Goal: Task Accomplishment & Management: Use online tool/utility

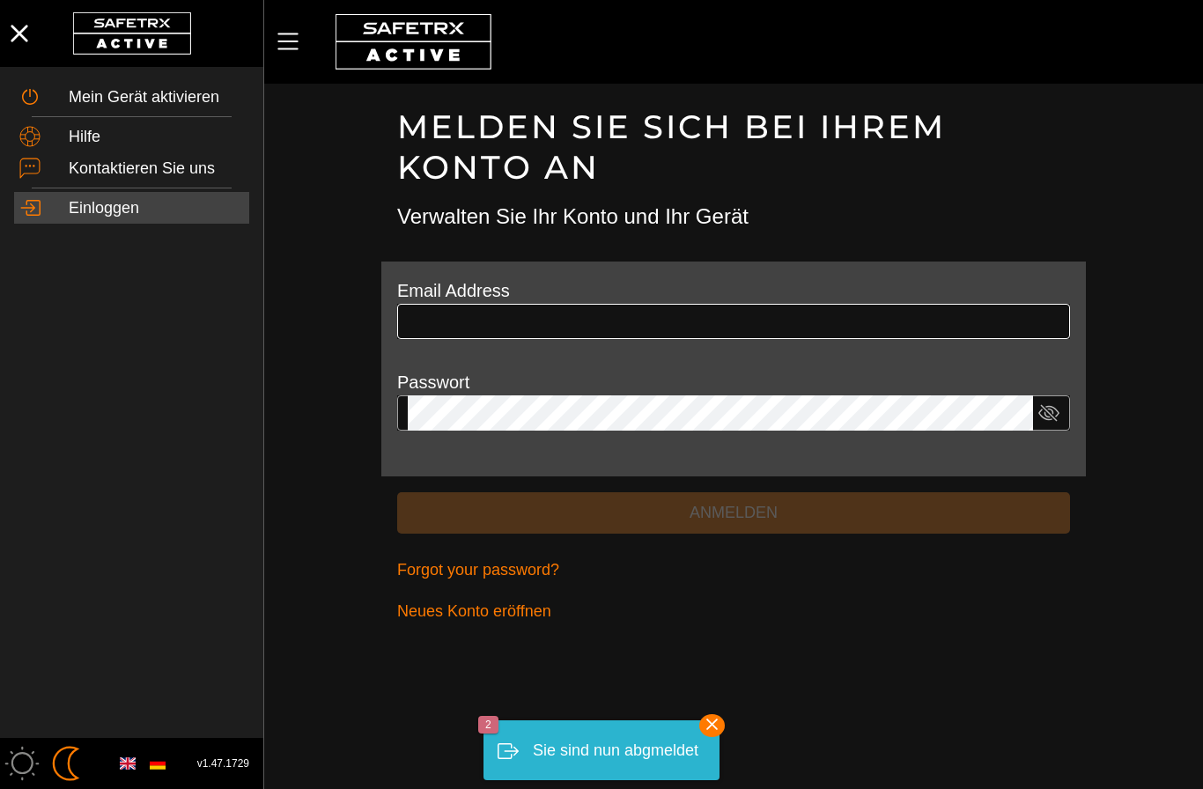
click at [472, 312] on input "text" at bounding box center [734, 321] width 652 height 35
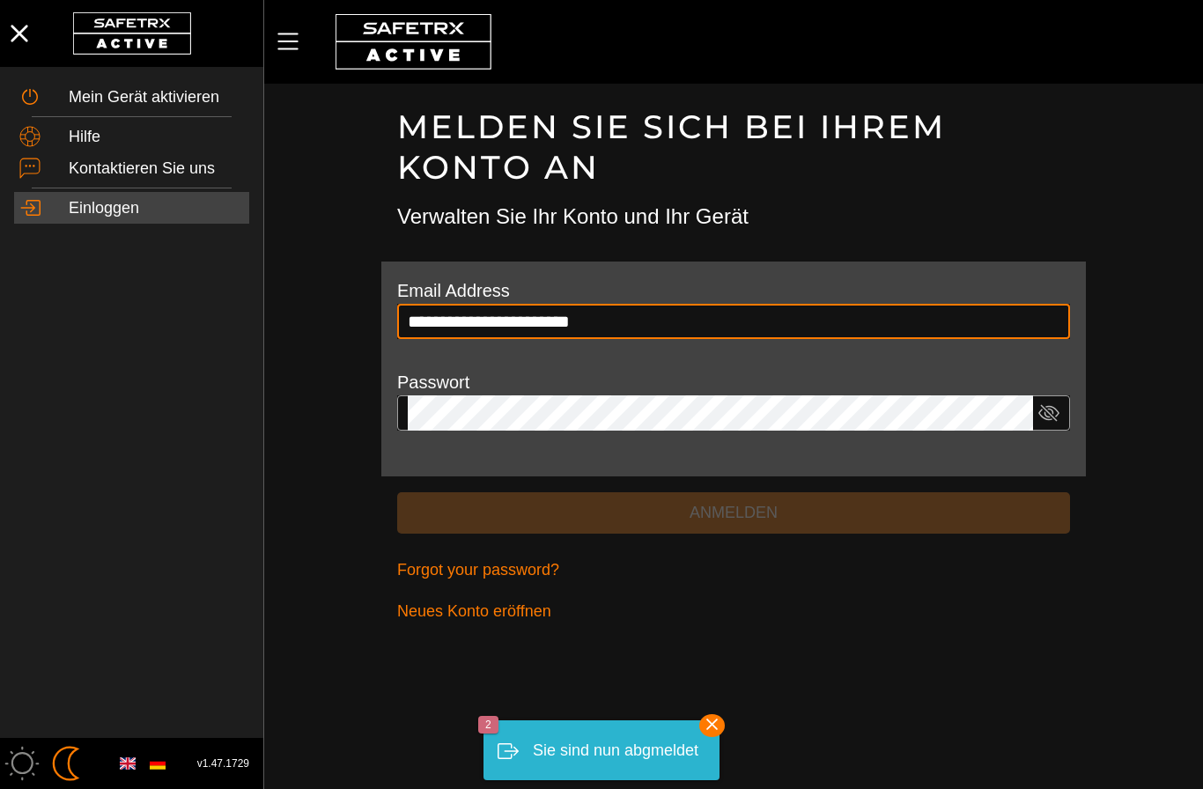
type input "**********"
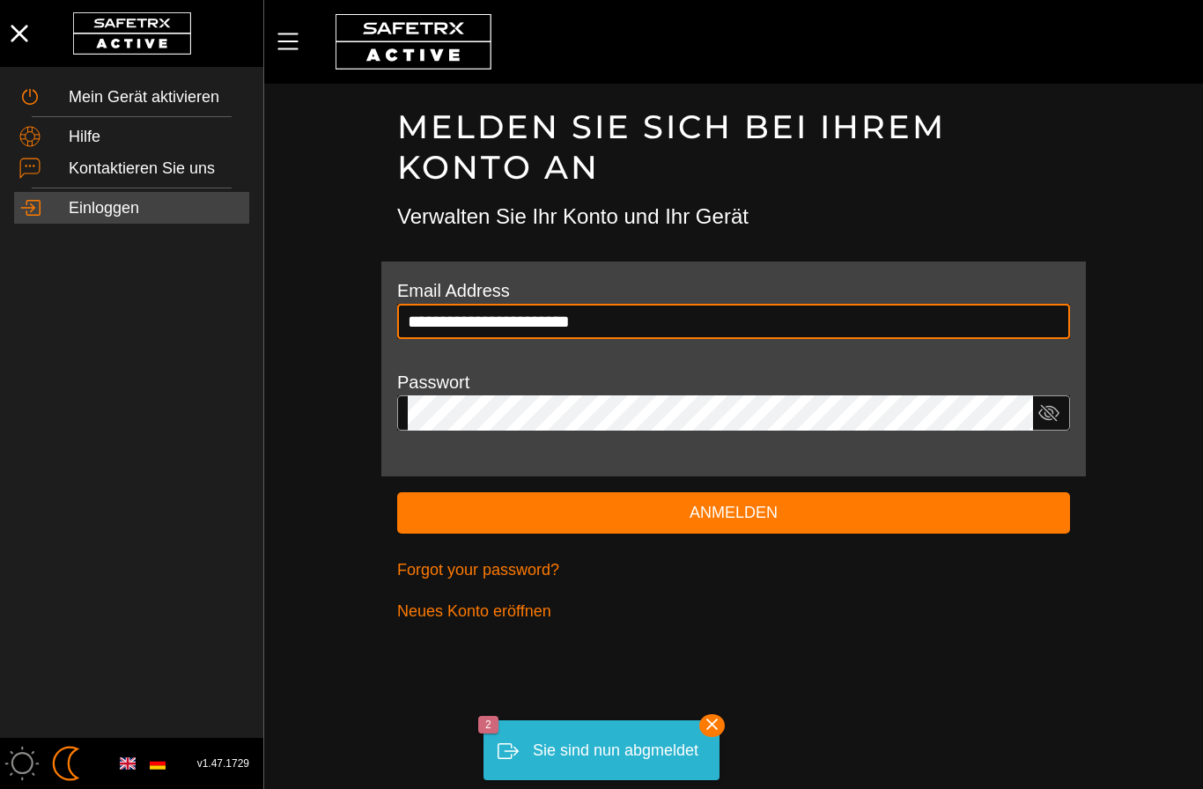
click at [733, 510] on button "Anmelden" at bounding box center [733, 512] width 673 height 41
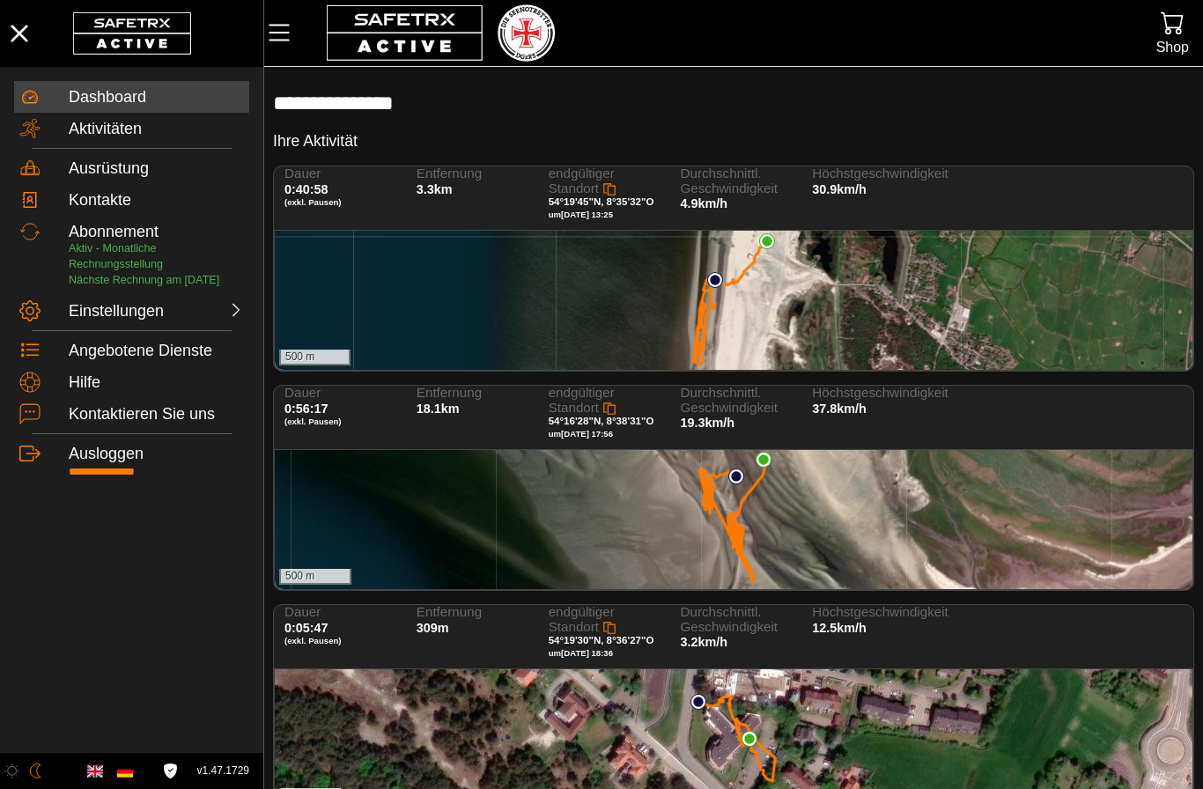
click at [961, 494] on div "500 m" at bounding box center [733, 519] width 917 height 139
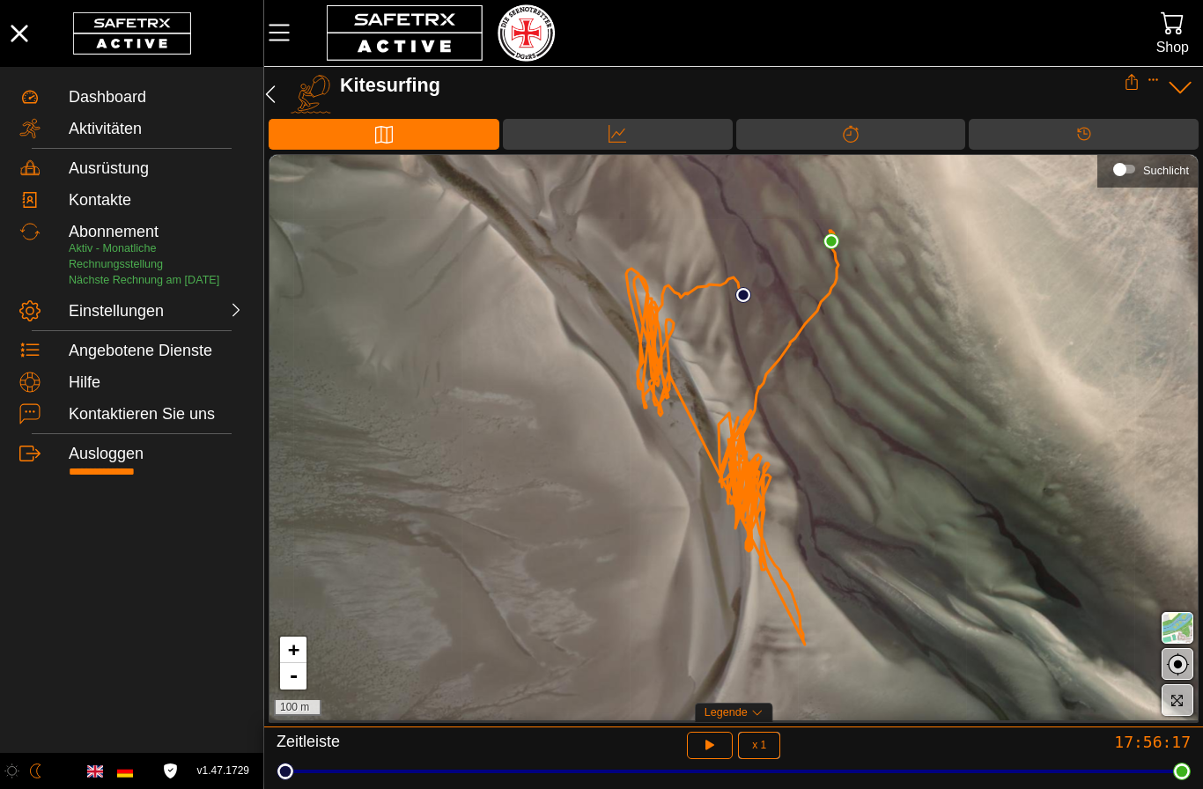
click at [716, 738] on icon "button" at bounding box center [710, 745] width 18 height 18
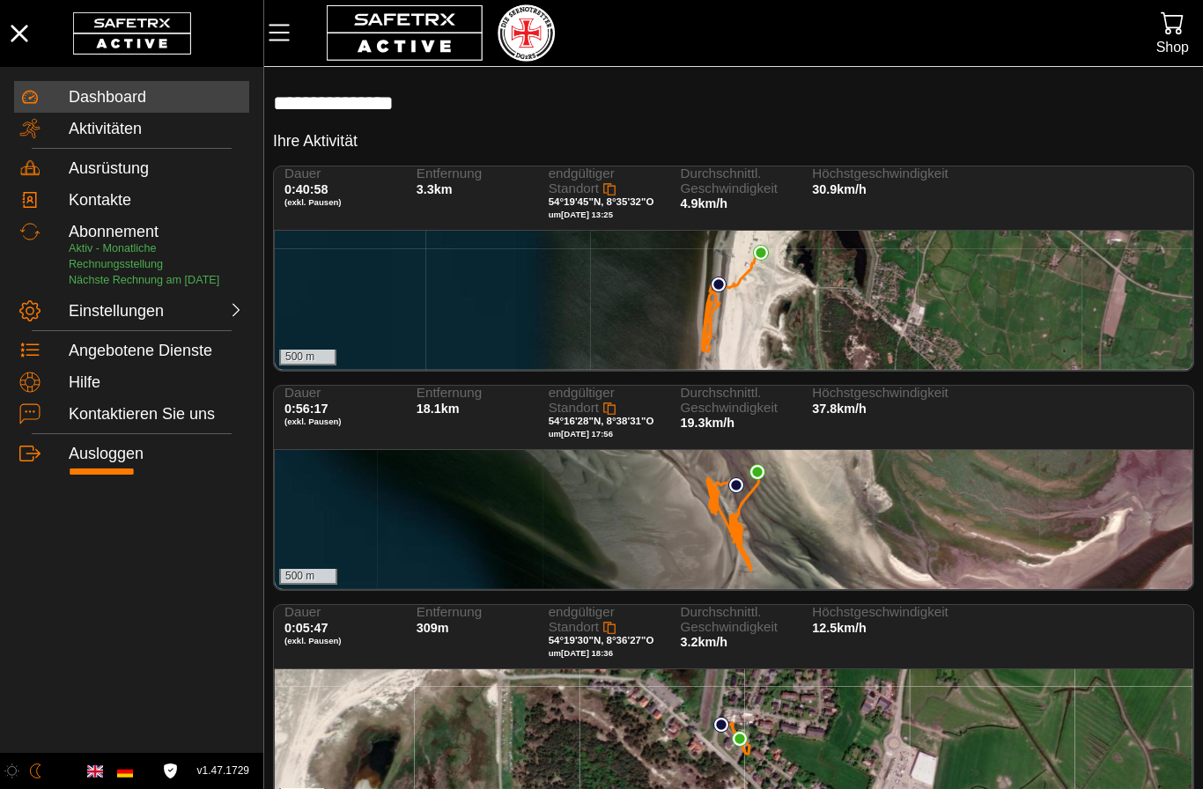
click at [801, 291] on div "500 m" at bounding box center [733, 300] width 917 height 139
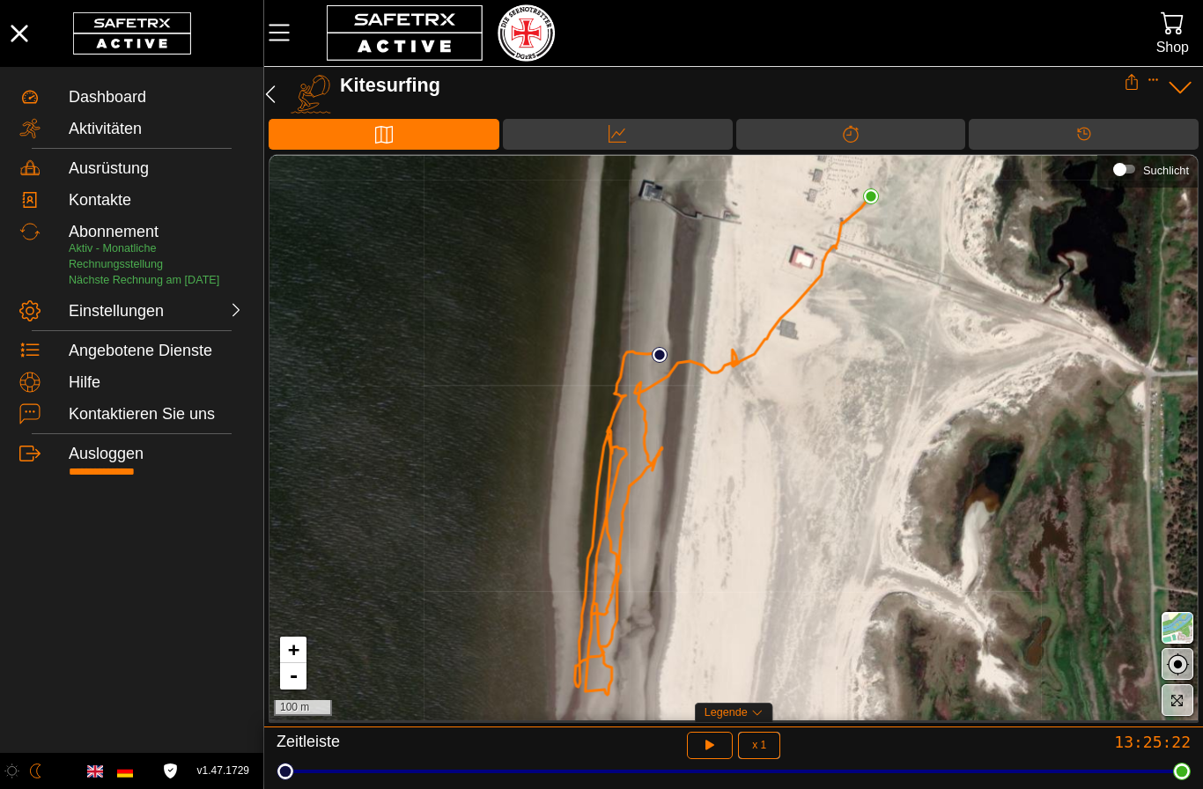
click at [694, 747] on button "button" at bounding box center [710, 745] width 47 height 27
